Goal: Navigation & Orientation: Find specific page/section

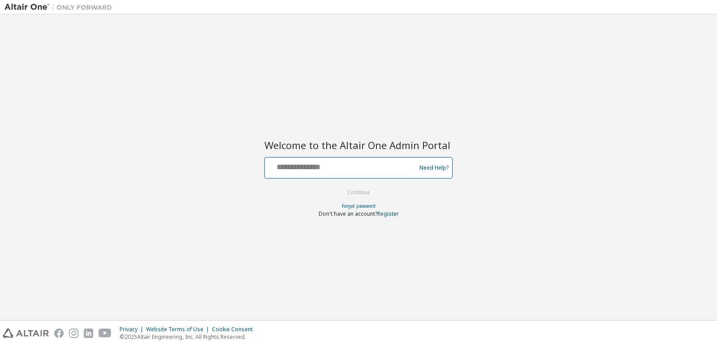
click at [319, 161] on input "text" at bounding box center [341, 165] width 147 height 13
type input "**********"
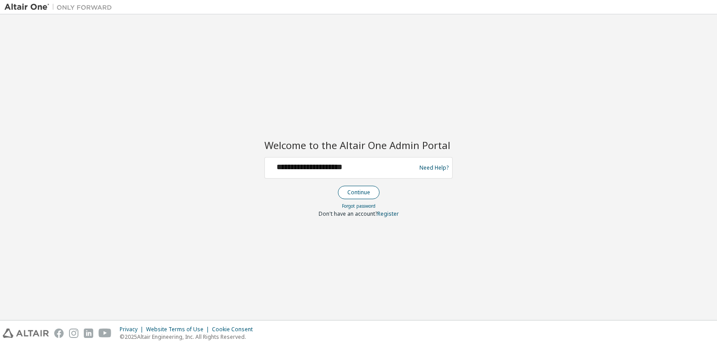
click at [359, 195] on button "Continue" at bounding box center [359, 192] width 42 height 13
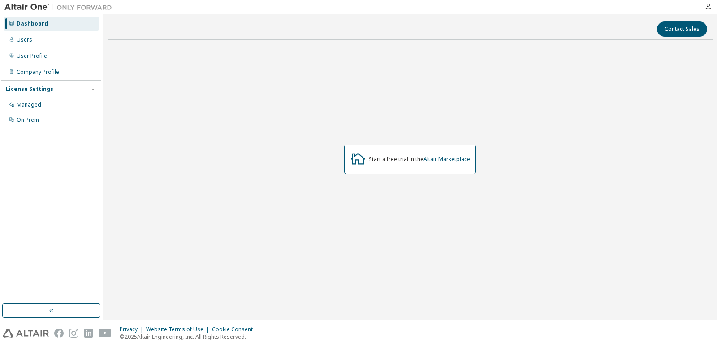
click at [356, 159] on icon at bounding box center [358, 159] width 16 height 16
click at [51, 41] on div "Users" at bounding box center [51, 40] width 95 height 14
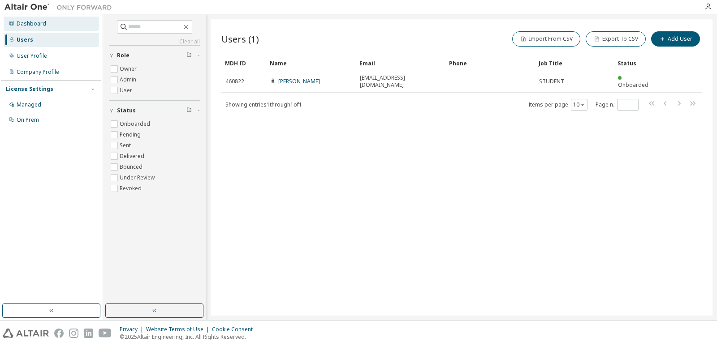
click at [53, 24] on div "Dashboard" at bounding box center [51, 24] width 95 height 14
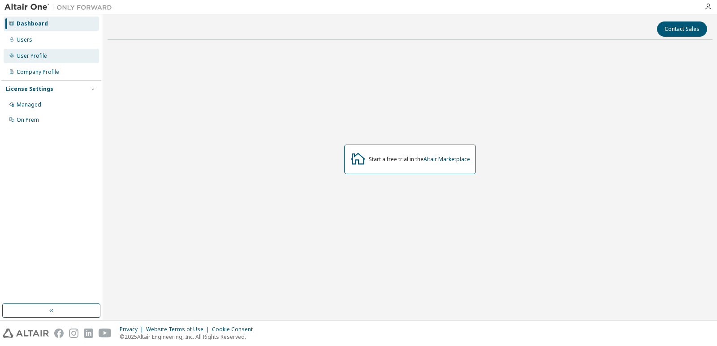
click at [42, 56] on div "User Profile" at bounding box center [32, 55] width 30 height 7
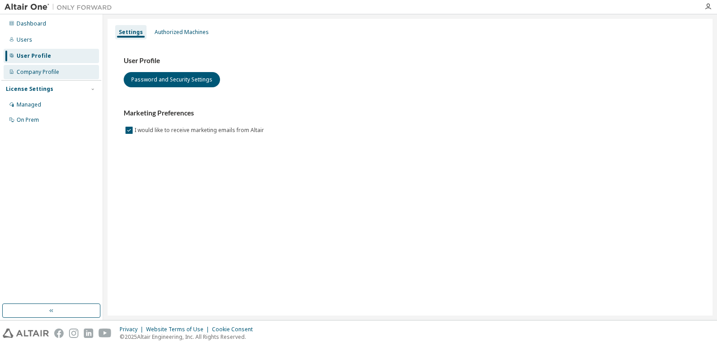
click at [40, 69] on div "Company Profile" at bounding box center [38, 72] width 43 height 7
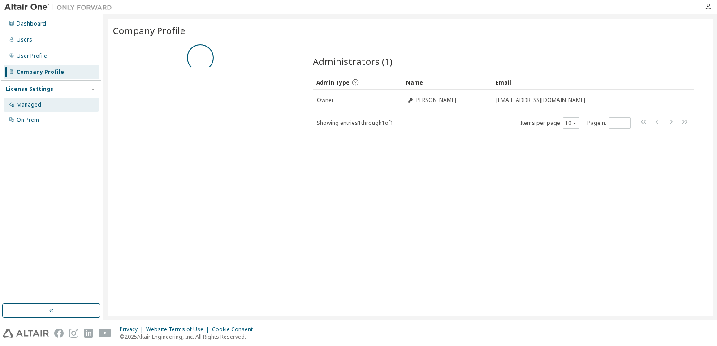
click at [37, 99] on div "Managed" at bounding box center [51, 105] width 95 height 14
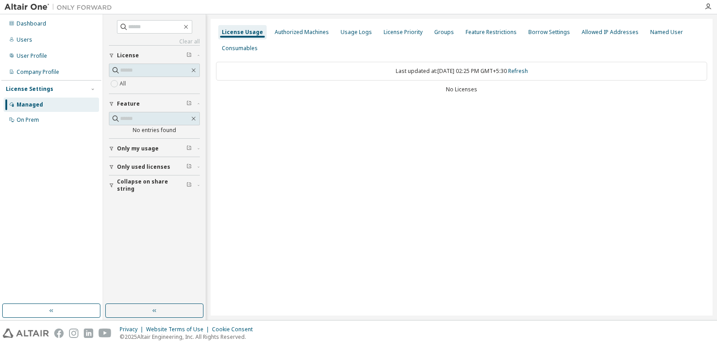
click at [30, 31] on div "Dashboard Users User Profile Company Profile License Settings Managed On Prem" at bounding box center [51, 72] width 100 height 112
click at [31, 23] on div "Dashboard" at bounding box center [32, 23] width 30 height 7
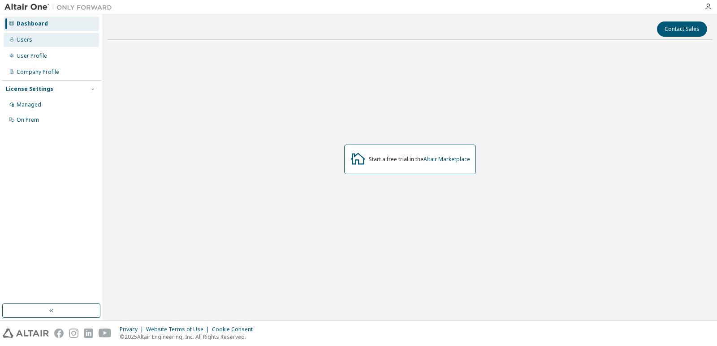
click at [27, 38] on div "Users" at bounding box center [25, 39] width 16 height 7
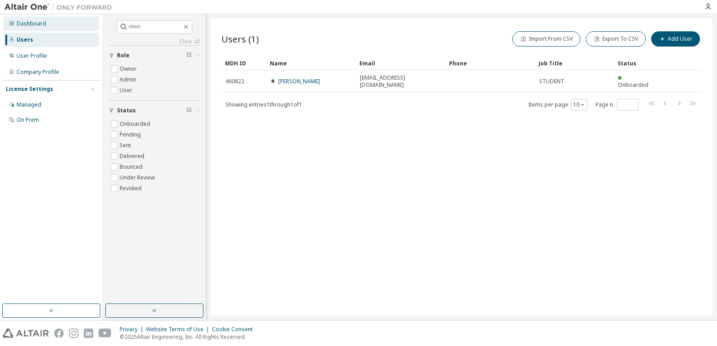
click at [16, 23] on div "Dashboard" at bounding box center [51, 24] width 95 height 14
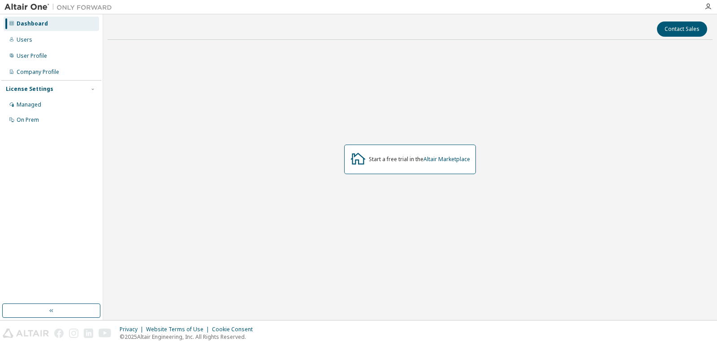
click at [713, 7] on div at bounding box center [708, 6] width 18 height 7
click at [707, 8] on icon "button" at bounding box center [707, 6] width 7 height 7
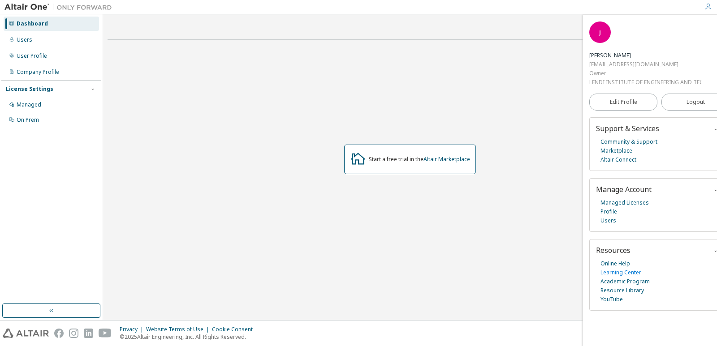
click at [619, 276] on link "Learning Center" at bounding box center [620, 272] width 41 height 9
click at [517, 75] on div "Start a free trial in the Altair Marketplace" at bounding box center [410, 159] width 605 height 225
click at [355, 159] on icon at bounding box center [358, 159] width 16 height 16
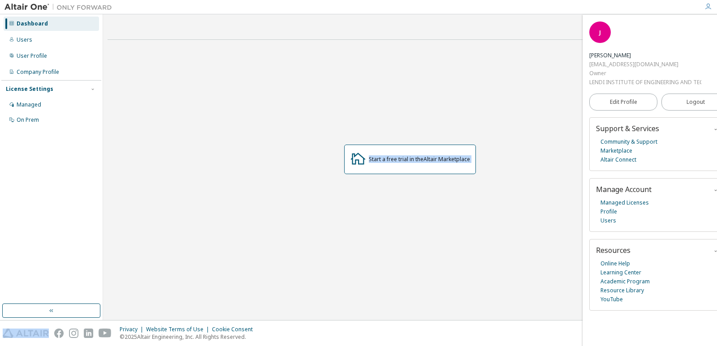
click at [355, 159] on icon at bounding box center [358, 159] width 16 height 16
click at [707, 9] on icon "button" at bounding box center [707, 6] width 7 height 7
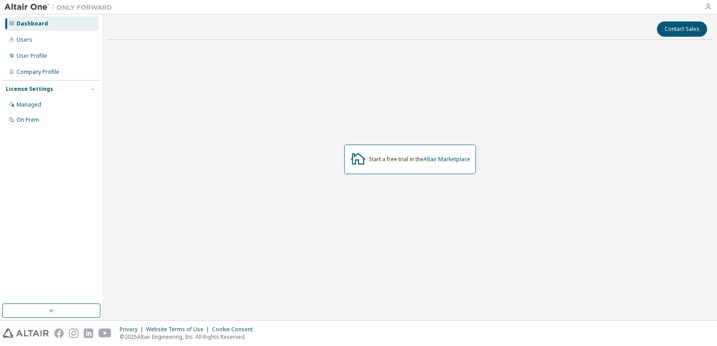
click at [707, 9] on icon "button" at bounding box center [707, 6] width 7 height 7
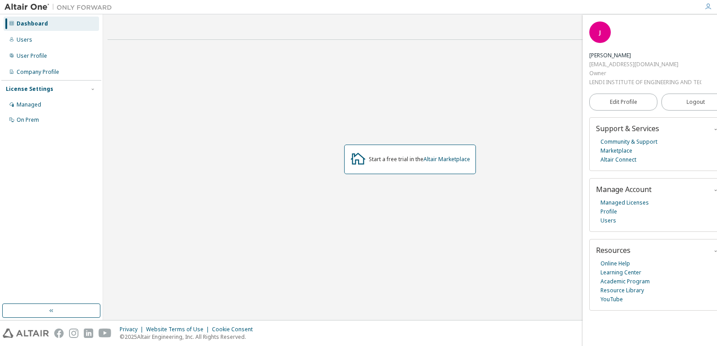
click at [707, 9] on icon "button" at bounding box center [707, 6] width 7 height 7
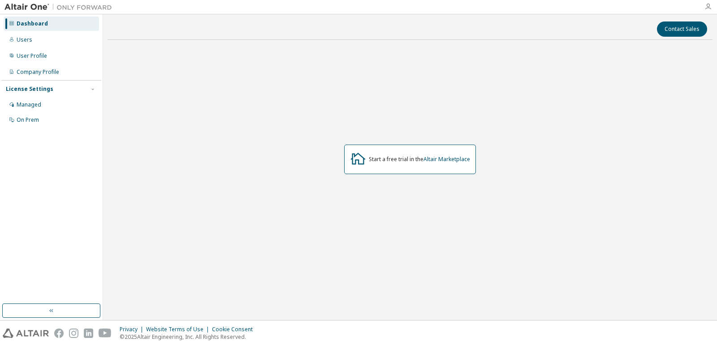
click at [707, 9] on icon "button" at bounding box center [707, 6] width 7 height 7
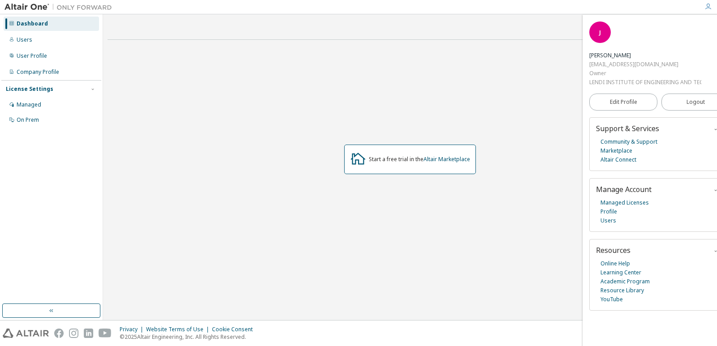
click at [707, 9] on icon "button" at bounding box center [707, 6] width 7 height 7
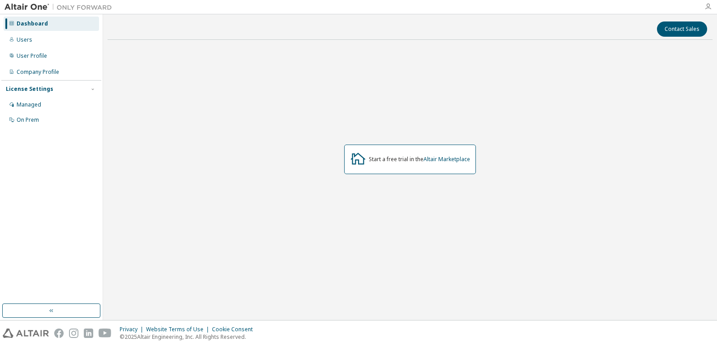
click at [707, 9] on icon "button" at bounding box center [707, 6] width 7 height 7
